Goal: Register for event/course

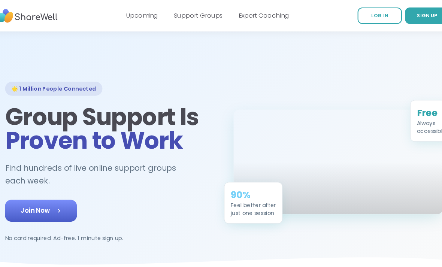
click at [31, 227] on div "🌟 1 Million People Connected Group Support Is Proven to Work Find hundreds of l…" at bounding box center [112, 154] width 200 height 153
click at [44, 208] on link "Join Now" at bounding box center [46, 200] width 68 height 21
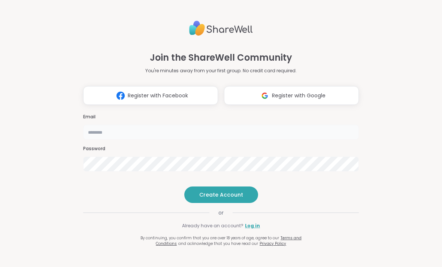
click at [170, 125] on input "email" at bounding box center [220, 132] width 275 height 15
type input "**********"
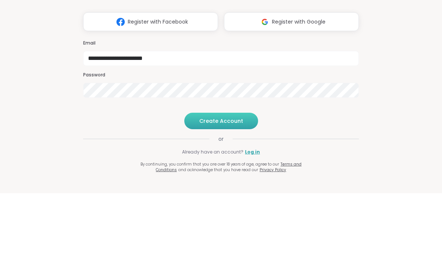
click at [205, 191] on span "Create Account" at bounding box center [221, 194] width 44 height 7
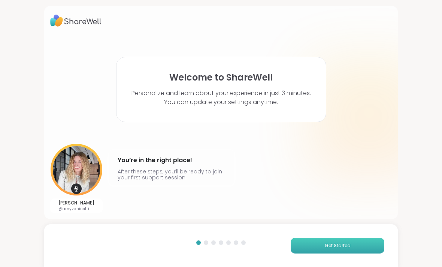
click at [318, 246] on button "Get Started" at bounding box center [337, 246] width 94 height 16
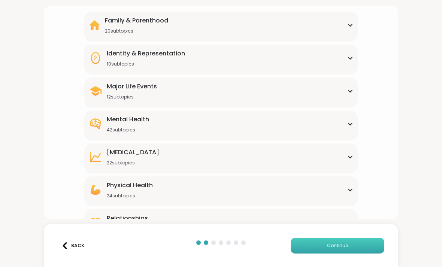
scroll to position [65, 0]
click at [292, 119] on div "Mental Health 42 subtopics" at bounding box center [221, 123] width 264 height 18
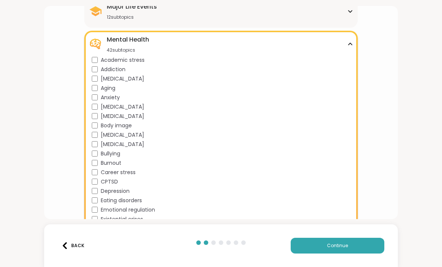
scroll to position [143, 0]
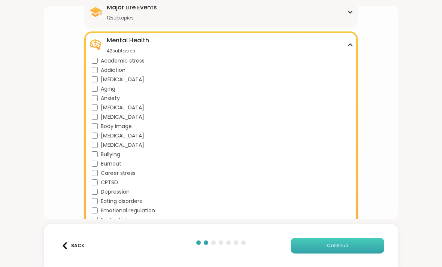
click at [314, 243] on button "Continue" at bounding box center [337, 246] width 94 height 16
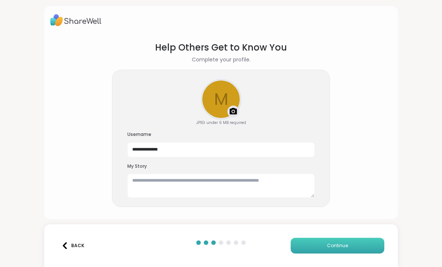
scroll to position [0, 0]
click at [321, 247] on button "Continue" at bounding box center [337, 246] width 94 height 16
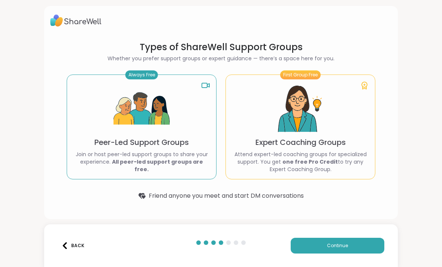
click at [197, 161] on p "Join or host peer-led support groups to share your experience. All peer-led sup…" at bounding box center [141, 161] width 137 height 22
click at [348, 250] on button "Continue" at bounding box center [337, 246] width 94 height 16
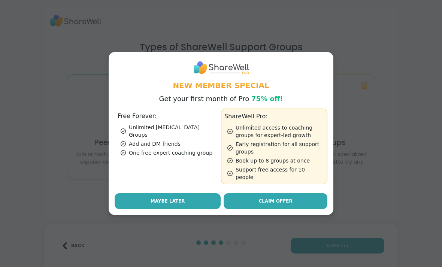
click at [193, 203] on button "Maybe Later" at bounding box center [167, 201] width 106 height 16
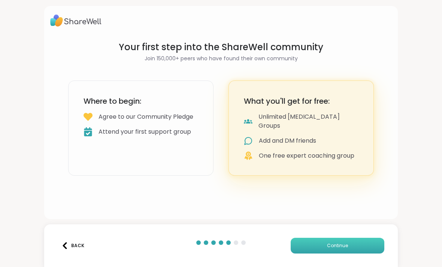
click at [354, 245] on button "Continue" at bounding box center [337, 246] width 94 height 16
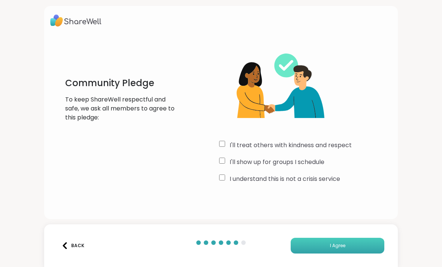
click at [343, 248] on span "I Agree" at bounding box center [337, 245] width 15 height 7
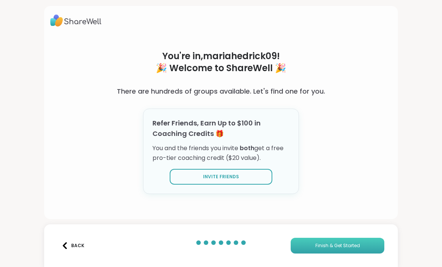
click at [357, 245] on span "Finish & Get Started" at bounding box center [337, 245] width 45 height 7
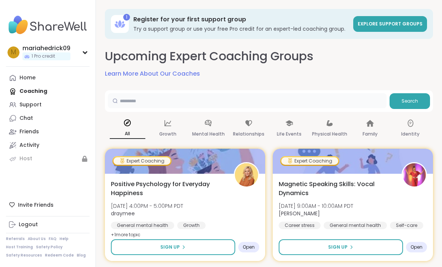
click at [276, 107] on input "text" at bounding box center [247, 100] width 278 height 15
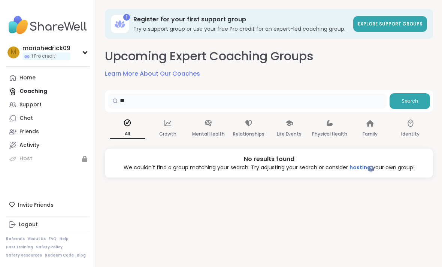
type input "*"
click at [206, 125] on icon at bounding box center [208, 123] width 8 height 8
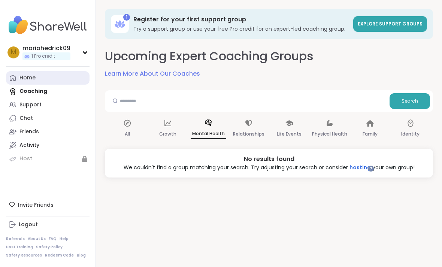
click at [28, 78] on div "Home" at bounding box center [27, 77] width 16 height 7
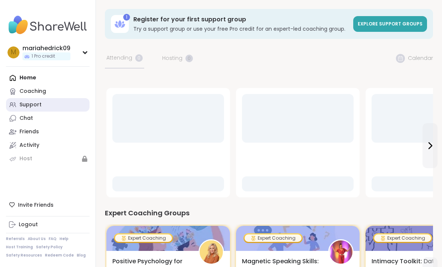
click at [29, 102] on div "Support" at bounding box center [30, 104] width 22 height 7
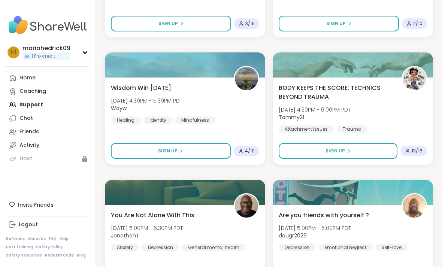
scroll to position [837, 0]
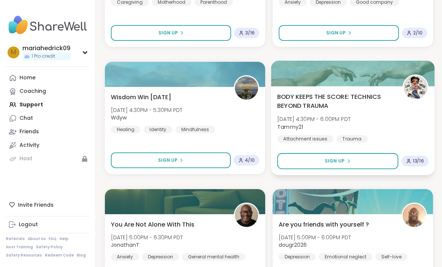
click at [382, 104] on span "BODY KEEPS THE SCORE: TECHNICS BEYOND TRAUMA" at bounding box center [335, 101] width 117 height 18
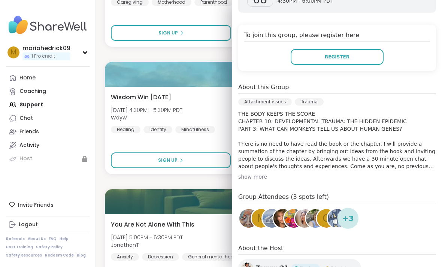
scroll to position [147, 0]
click at [258, 176] on div "show more" at bounding box center [337, 175] width 198 height 7
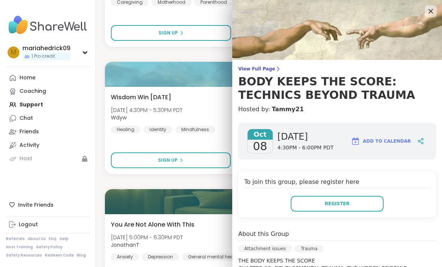
scroll to position [0, 0]
click at [428, 10] on icon at bounding box center [429, 10] width 9 height 9
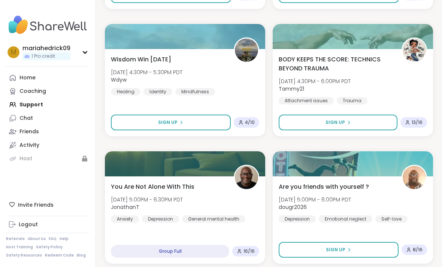
scroll to position [874, 0]
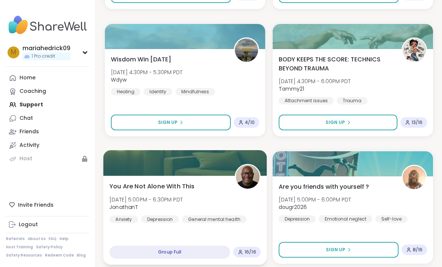
click at [127, 185] on span "You Are Not Alone With This" at bounding box center [151, 185] width 85 height 9
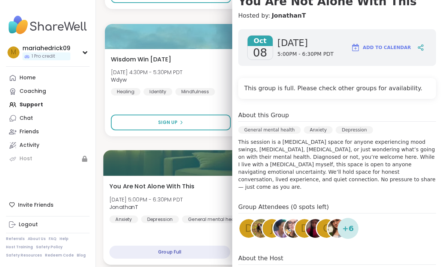
scroll to position [80, 0]
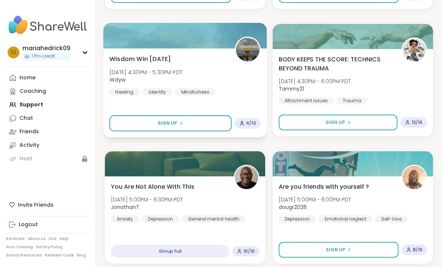
click at [140, 70] on span "[DATE] 4:30PM - 5:30PM PDT" at bounding box center [145, 71] width 73 height 7
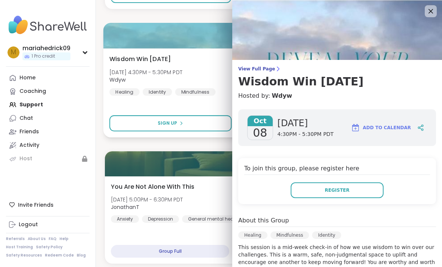
scroll to position [0, 0]
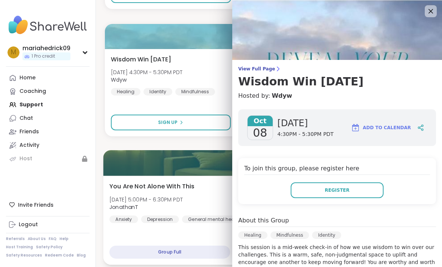
click at [129, 160] on div at bounding box center [185, 162] width 164 height 25
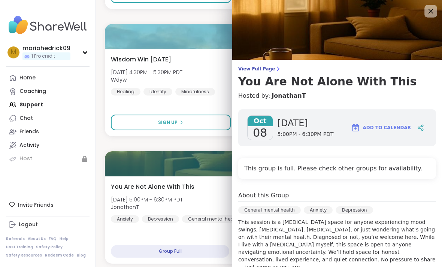
click at [435, 14] on icon at bounding box center [429, 10] width 9 height 9
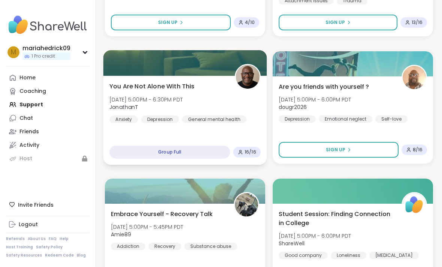
scroll to position [974, 0]
click at [125, 88] on span "You Are Not Alone With This" at bounding box center [151, 86] width 85 height 9
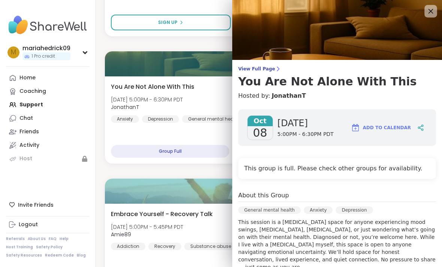
click at [430, 15] on icon at bounding box center [429, 10] width 9 height 9
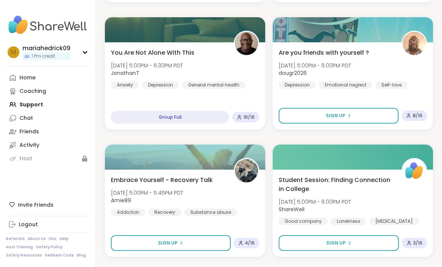
scroll to position [1008, 0]
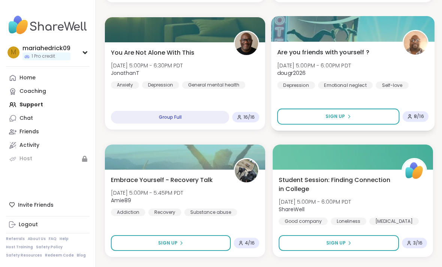
click at [405, 70] on div "Are you friends with yourself ? [DATE] 5:00PM - 6:00PM PDT dougr2026 [MEDICAL_D…" at bounding box center [352, 68] width 151 height 41
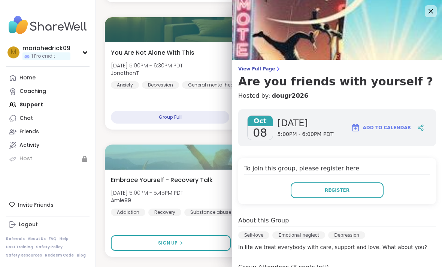
scroll to position [0, 0]
click at [431, 7] on icon at bounding box center [429, 10] width 9 height 9
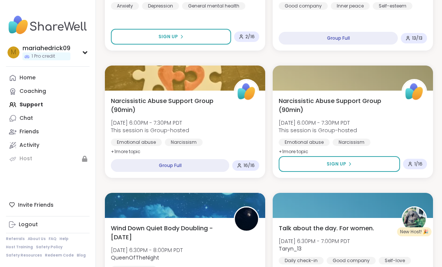
scroll to position [1342, 0]
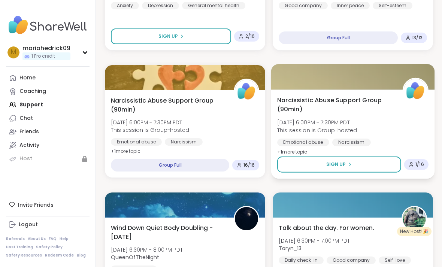
click at [398, 122] on div "Narcissistic Abuse Support Group (90min) [DATE] 6:00PM - 7:30PM PDT This sessio…" at bounding box center [352, 125] width 151 height 61
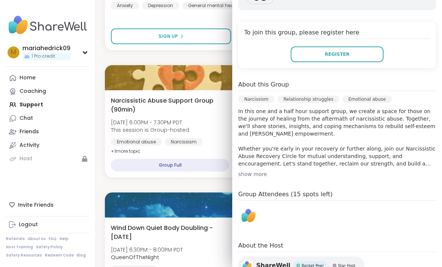
scroll to position [150, 0]
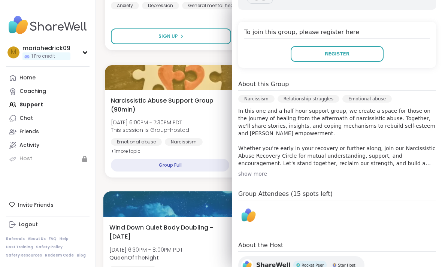
click at [162, 192] on div at bounding box center [185, 203] width 164 height 25
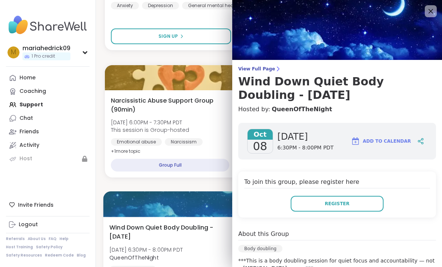
scroll to position [0, 0]
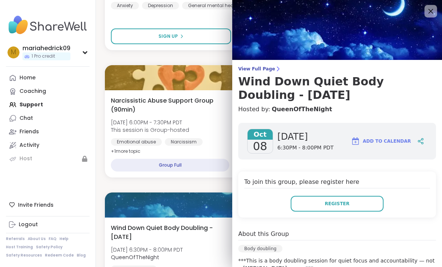
click at [431, 12] on icon at bounding box center [429, 10] width 9 height 9
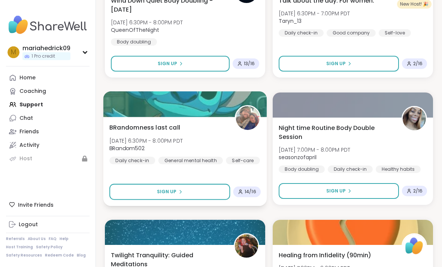
scroll to position [1569, 0]
click at [238, 138] on div "BRandomness last call [DATE] 6:30PM - 8:00PM PDT BRandom502 Daily check-in Gene…" at bounding box center [184, 143] width 151 height 41
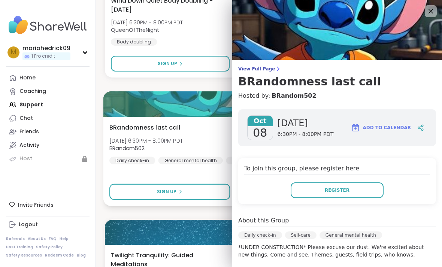
scroll to position [0, 0]
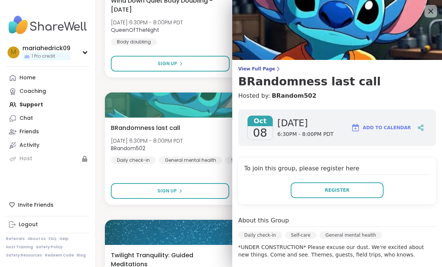
click at [430, 13] on icon at bounding box center [429, 10] width 9 height 9
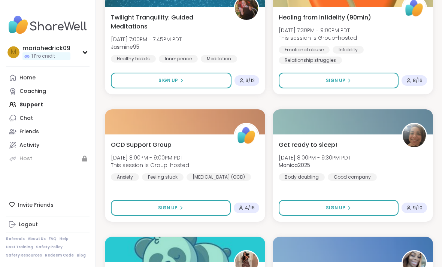
scroll to position [1807, 0]
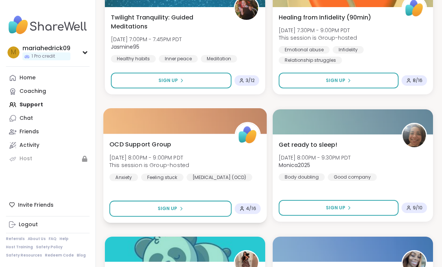
click at [234, 167] on div "OCD Support Group [DATE] 8:00PM - 9:00PM PDT This session is Group-hosted Anxie…" at bounding box center [184, 160] width 151 height 41
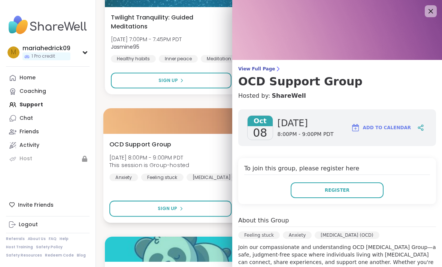
scroll to position [0, 0]
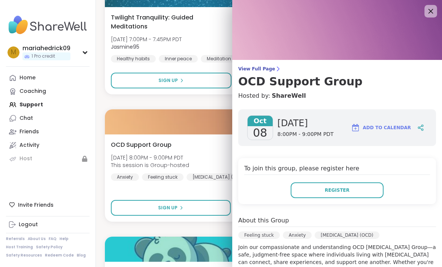
click at [430, 13] on icon at bounding box center [429, 10] width 9 height 9
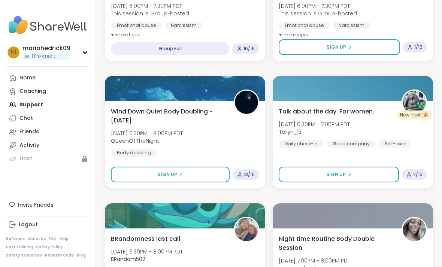
scroll to position [1457, 0]
